Goal: Information Seeking & Learning: Understand process/instructions

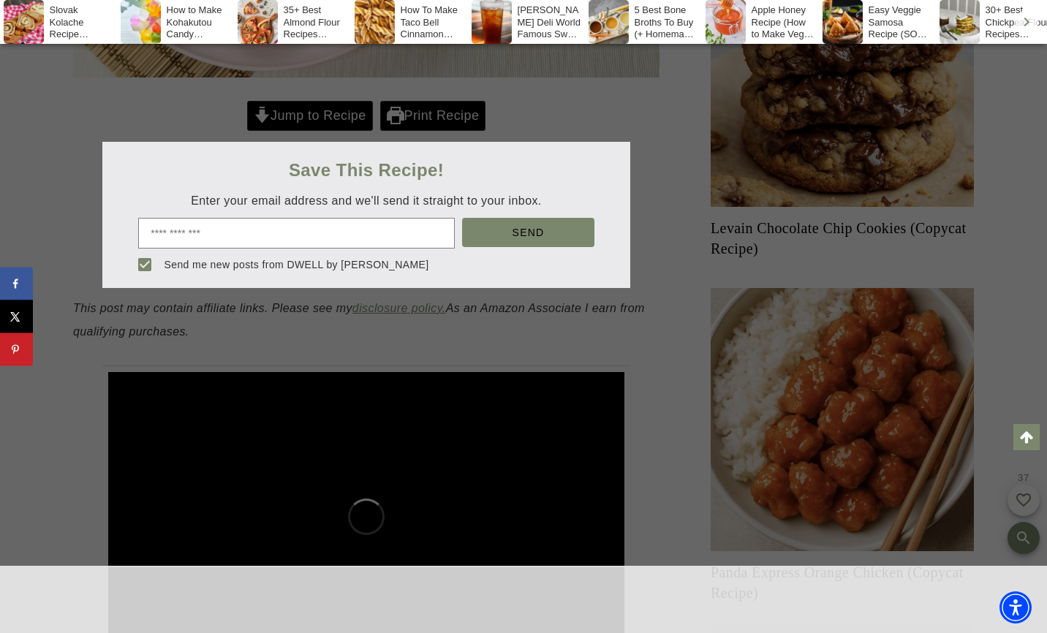
scroll to position [753, 0]
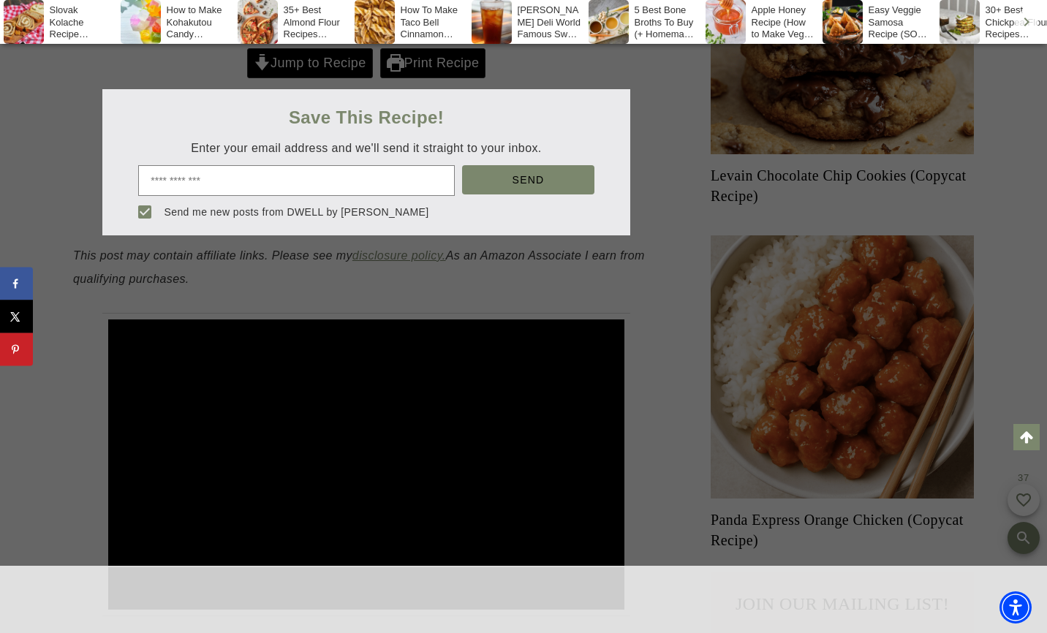
click at [347, 72] on div at bounding box center [523, 316] width 1047 height 633
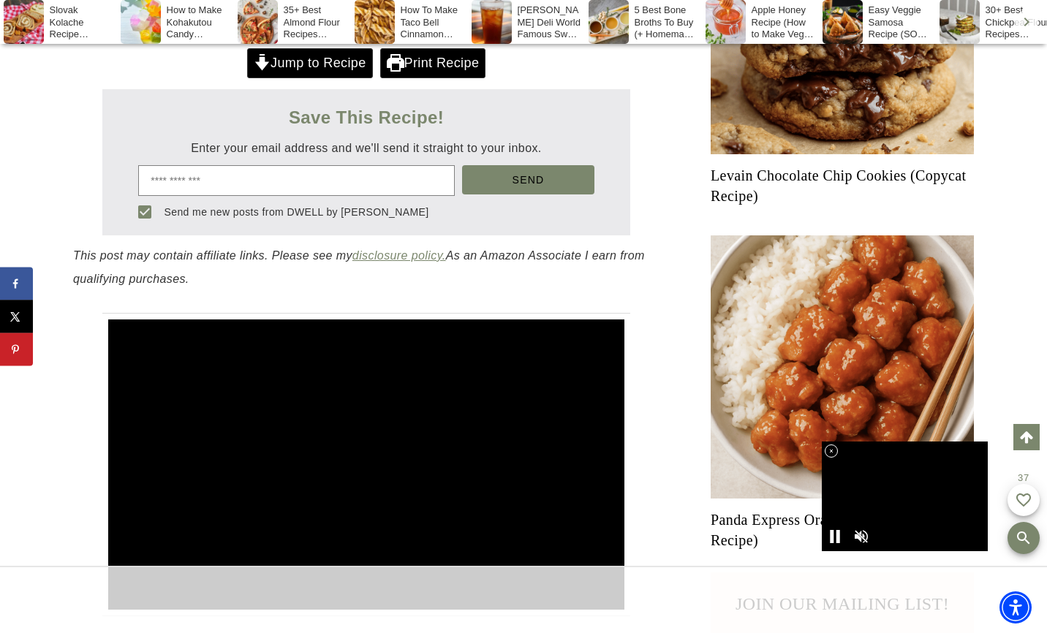
click at [343, 64] on link "Jump to Recipe" at bounding box center [310, 63] width 126 height 30
